Goal: Check status

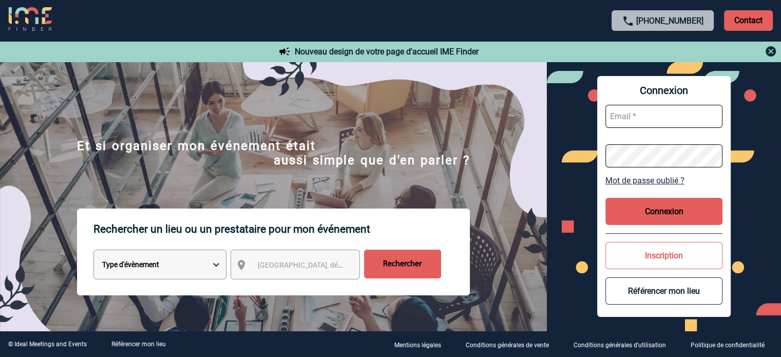
type input "[EMAIL_ADDRESS][DOMAIN_NAME]"
click at [663, 206] on button "Connexion" at bounding box center [663, 211] width 117 height 27
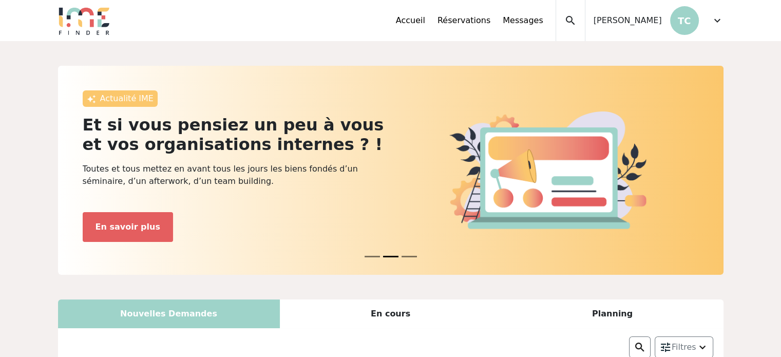
click at [713, 18] on span "expand_more" at bounding box center [717, 20] width 12 height 12
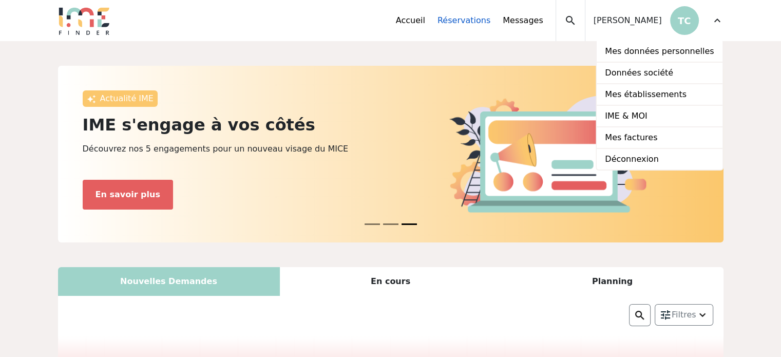
click at [482, 22] on link "Réservations" at bounding box center [463, 20] width 53 height 12
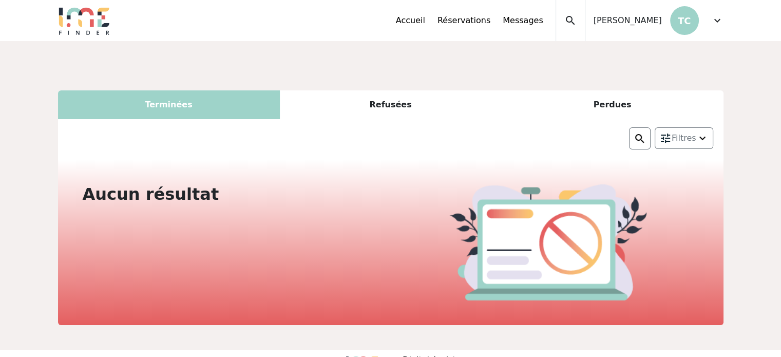
click at [387, 106] on div "Refusées" at bounding box center [391, 104] width 222 height 29
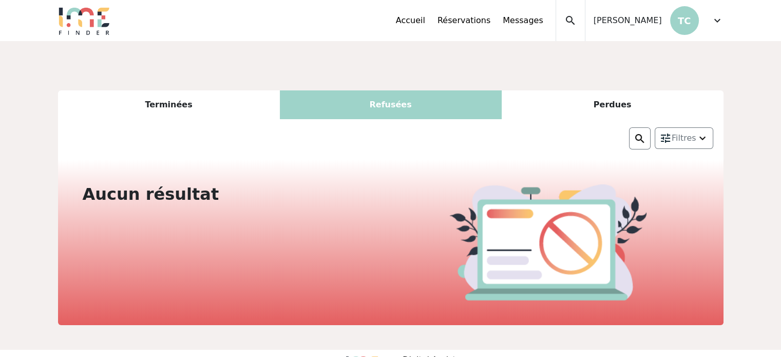
click at [598, 102] on div "Perdues" at bounding box center [613, 104] width 222 height 29
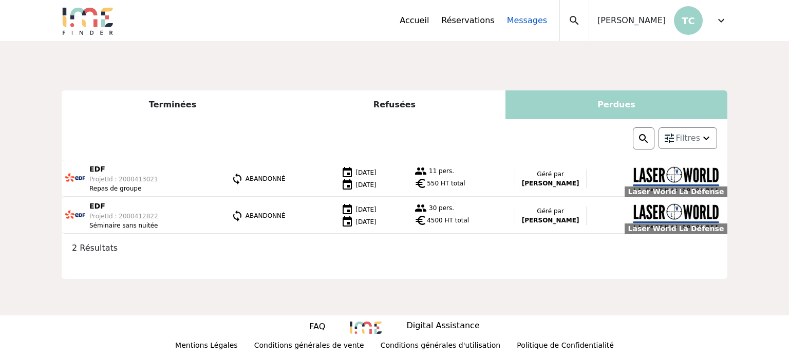
click at [542, 24] on link "Messages" at bounding box center [527, 20] width 40 height 12
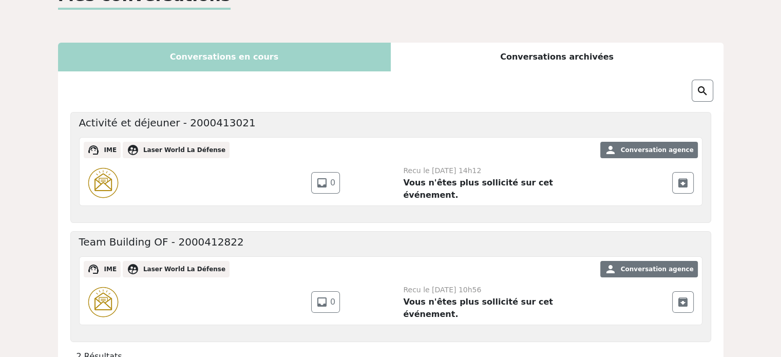
scroll to position [9, 0]
